Goal: Task Accomplishment & Management: Use online tool/utility

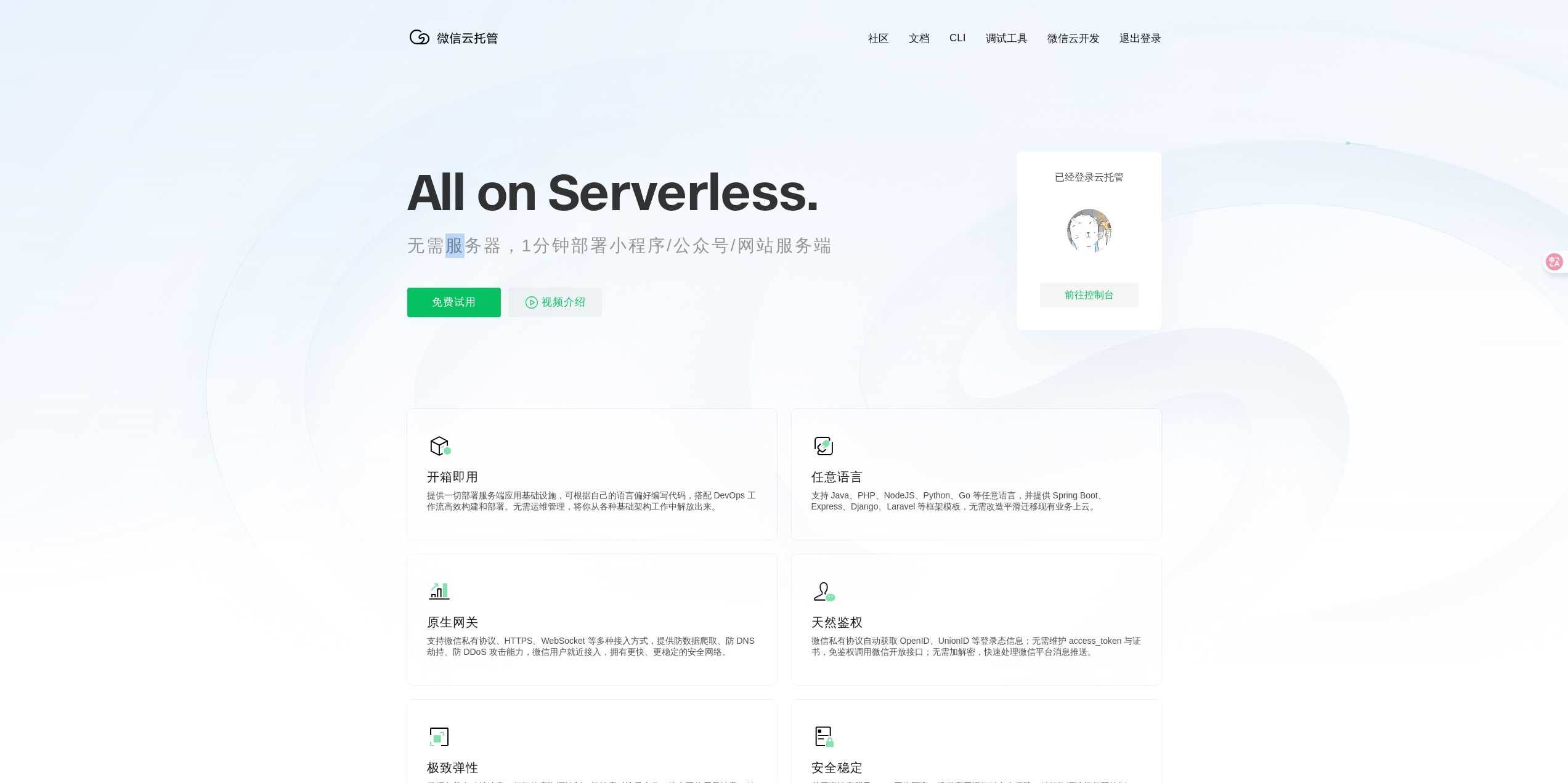
click at [473, 253] on p "无需服务器，1分钟部署小程序/公众号/网站服务端" at bounding box center [631, 245] width 449 height 25
drag, startPoint x: 572, startPoint y: 246, endPoint x: 795, endPoint y: 246, distance: 223.0
click at [790, 246] on p "无需服务器，1分钟部署小程序/公众号/网站服务端" at bounding box center [631, 245] width 449 height 25
drag, startPoint x: 818, startPoint y: 251, endPoint x: 639, endPoint y: 254, distance: 179.0
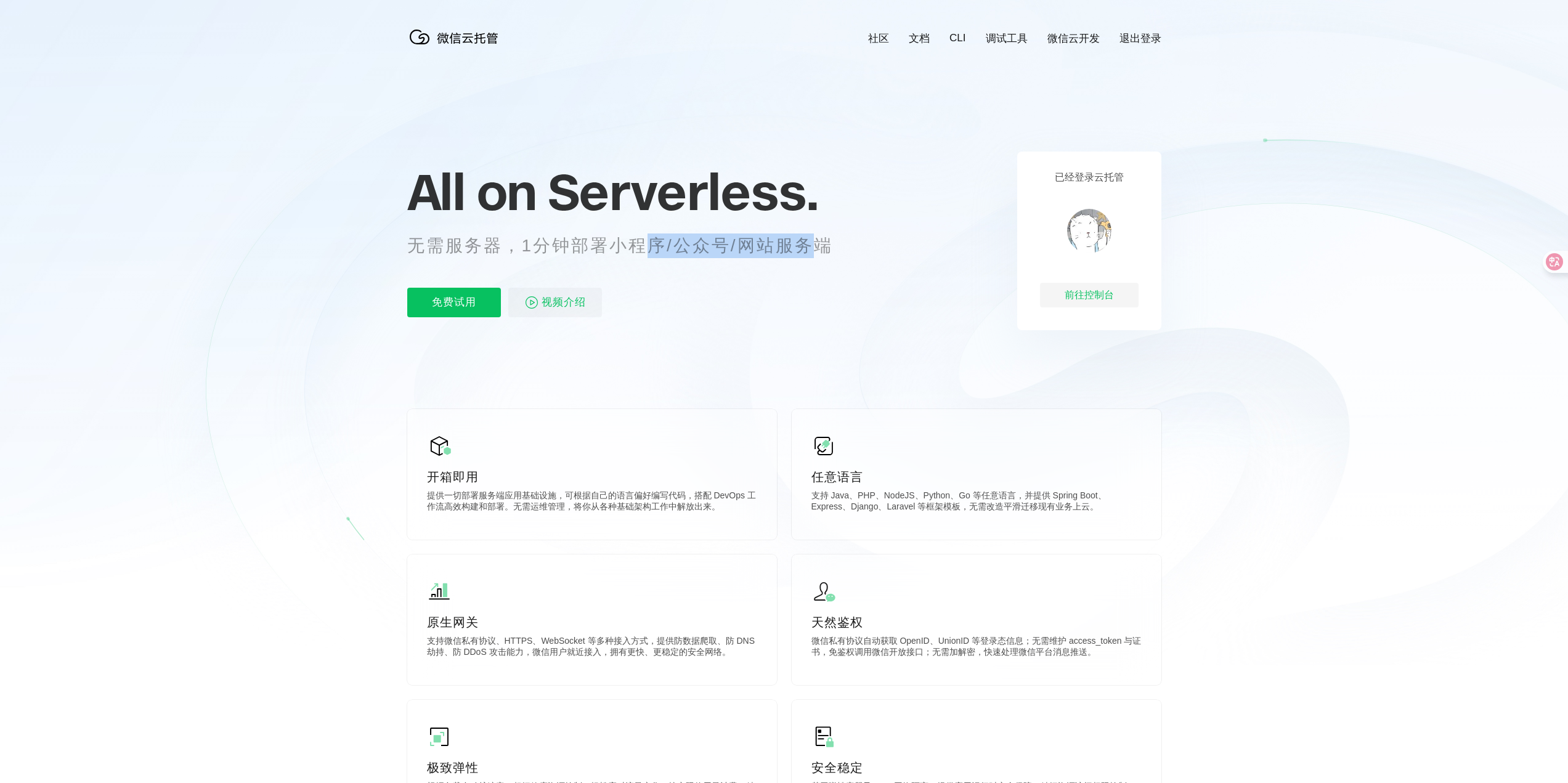
click at [652, 251] on p "无需服务器，1分钟部署小程序/公众号/网站服务端" at bounding box center [631, 245] width 449 height 25
drag, startPoint x: 573, startPoint y: 258, endPoint x: 793, endPoint y: 255, distance: 220.0
click at [783, 253] on p "无需服务器，1分钟部署小程序/公众号/网站服务端" at bounding box center [631, 245] width 449 height 25
click at [819, 308] on div "免费试用 视频介绍" at bounding box center [635, 302] width 456 height 30
click at [1102, 296] on div "前往控制台" at bounding box center [1089, 294] width 99 height 25
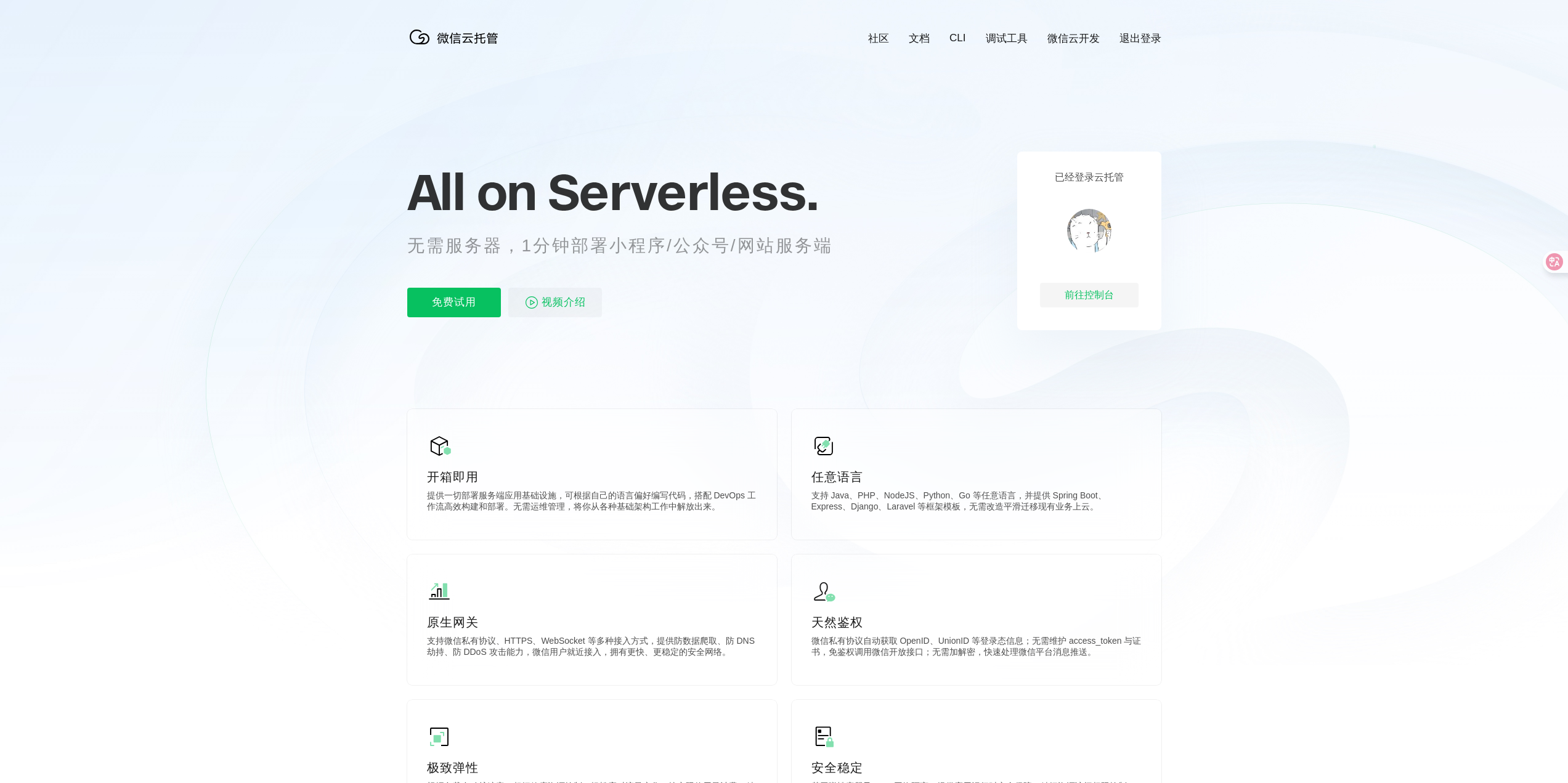
scroll to position [0, 2191]
drag, startPoint x: 435, startPoint y: 250, endPoint x: 771, endPoint y: 253, distance: 336.0
click at [735, 252] on p "无需服务器，1分钟部署小程序/公众号/网站服务端" at bounding box center [631, 245] width 449 height 25
drag, startPoint x: 790, startPoint y: 253, endPoint x: 533, endPoint y: 258, distance: 257.0
click at [540, 258] on p "无需服务器，1分钟部署小程序/公众号/网站服务端" at bounding box center [631, 245] width 449 height 25
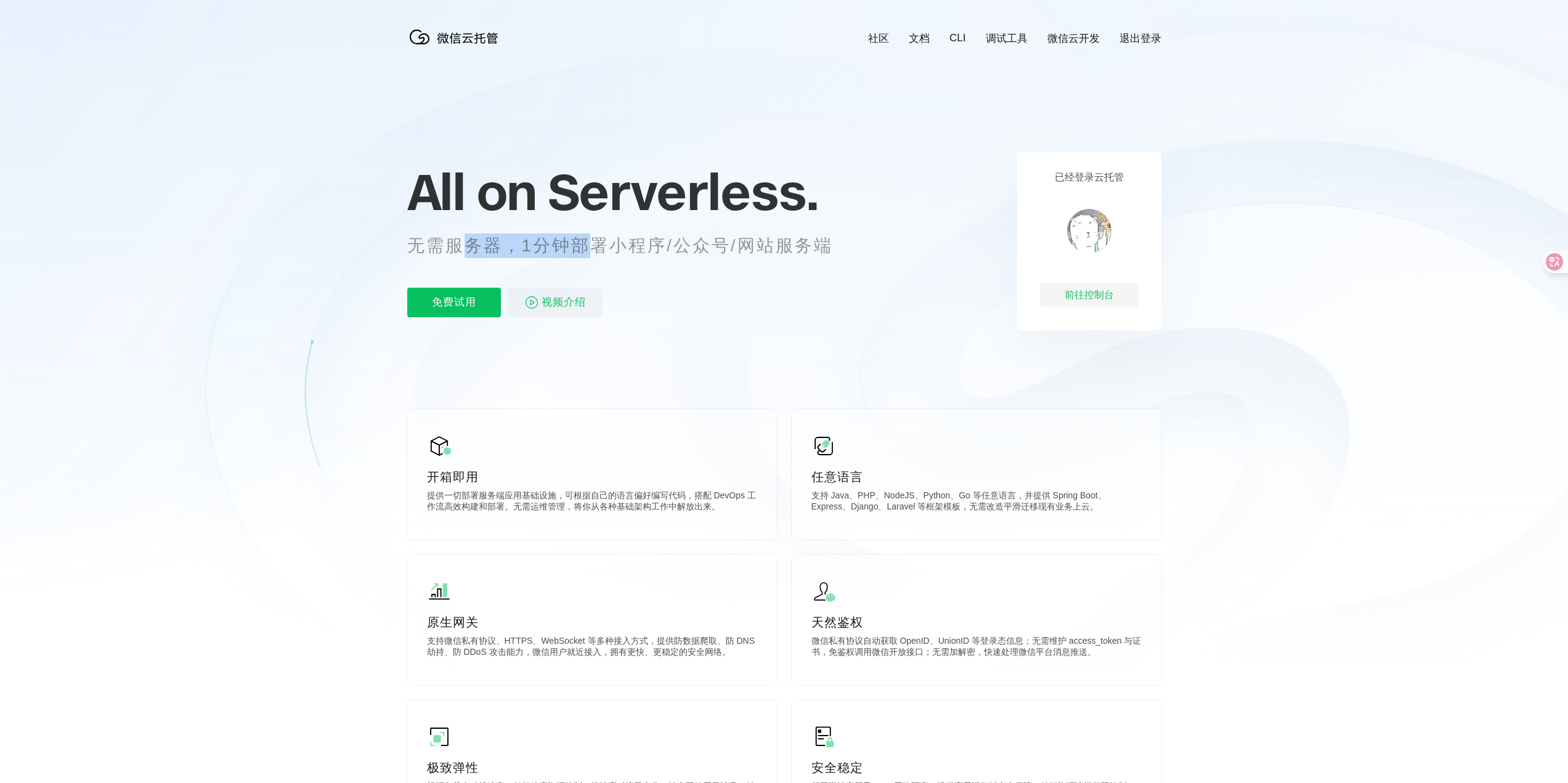
drag, startPoint x: 459, startPoint y: 253, endPoint x: 716, endPoint y: 244, distance: 257.2
click at [695, 244] on p "无需服务器，1分钟部署小程序/公众号/网站服务端" at bounding box center [631, 245] width 449 height 25
click at [788, 263] on div "All on Serverless. 无需服务器，1分钟部署小程序/公众号/网站服务端 免费试用 视频介绍" at bounding box center [635, 241] width 456 height 179
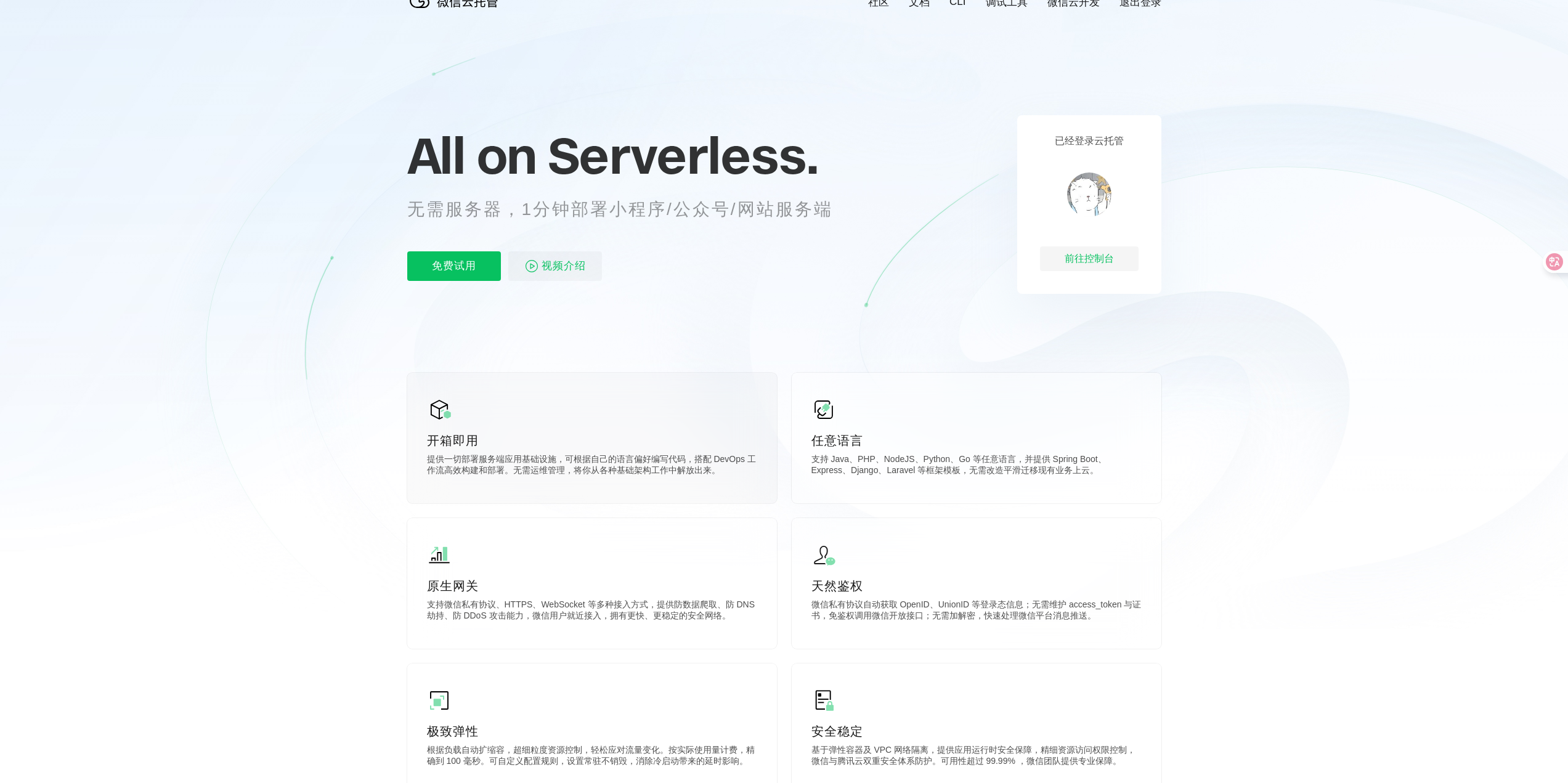
scroll to position [123, 0]
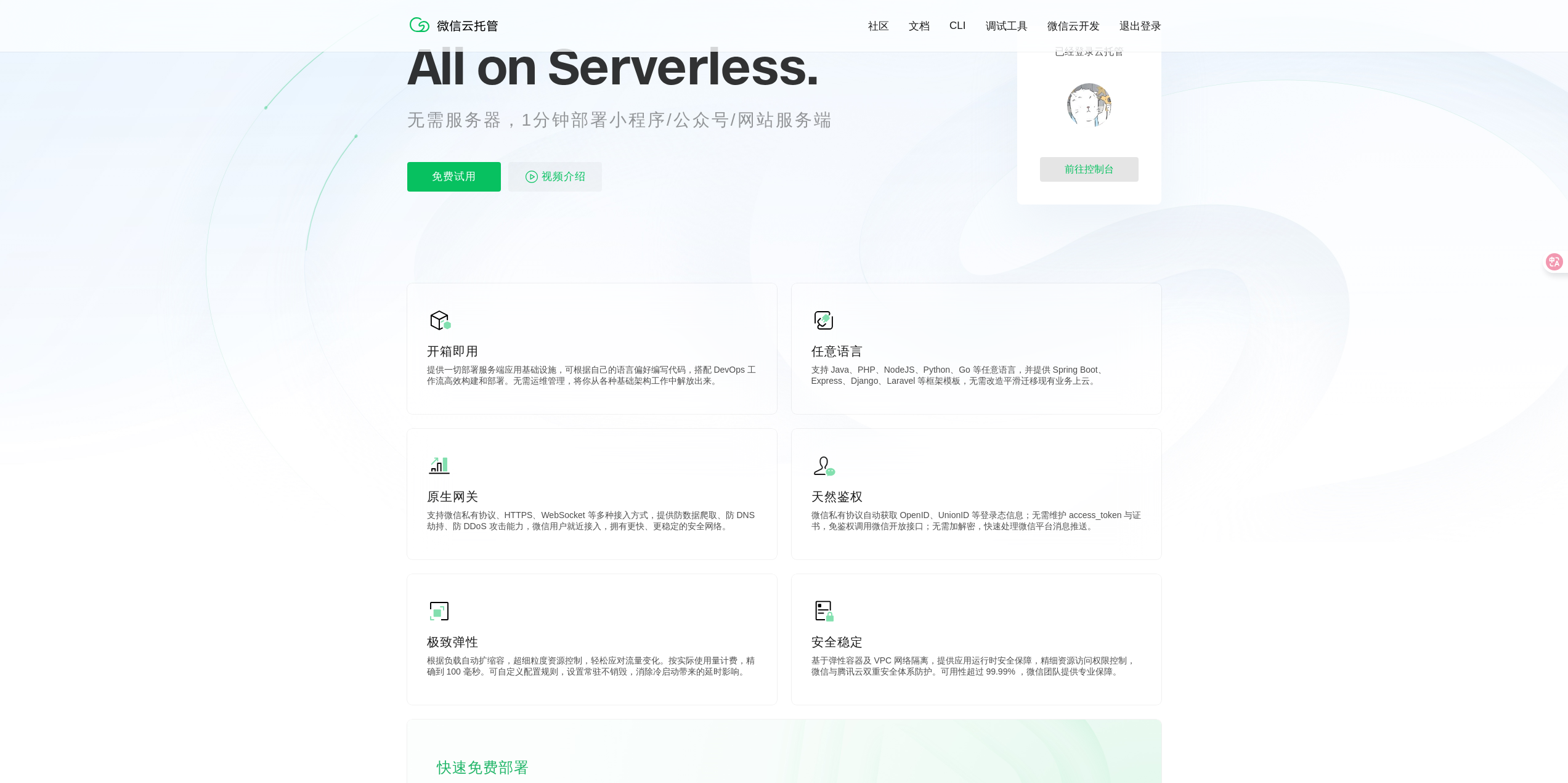
click at [1063, 165] on div "前往控制台" at bounding box center [1089, 169] width 99 height 25
